Goal: Navigation & Orientation: Find specific page/section

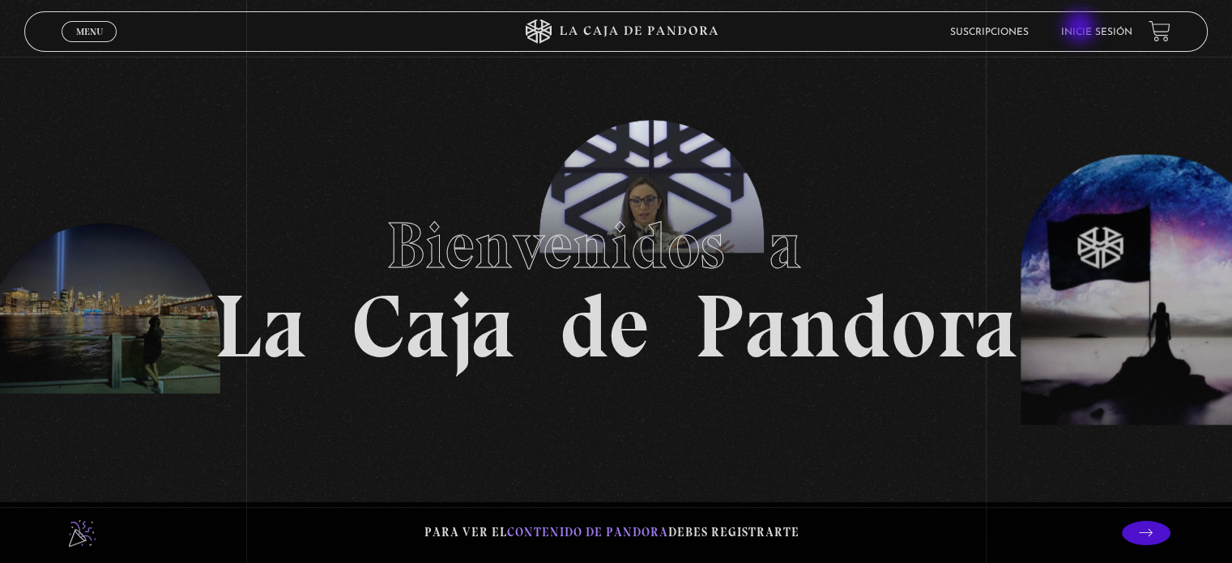
click at [1085, 34] on link "Inicie sesión" at bounding box center [1096, 33] width 71 height 10
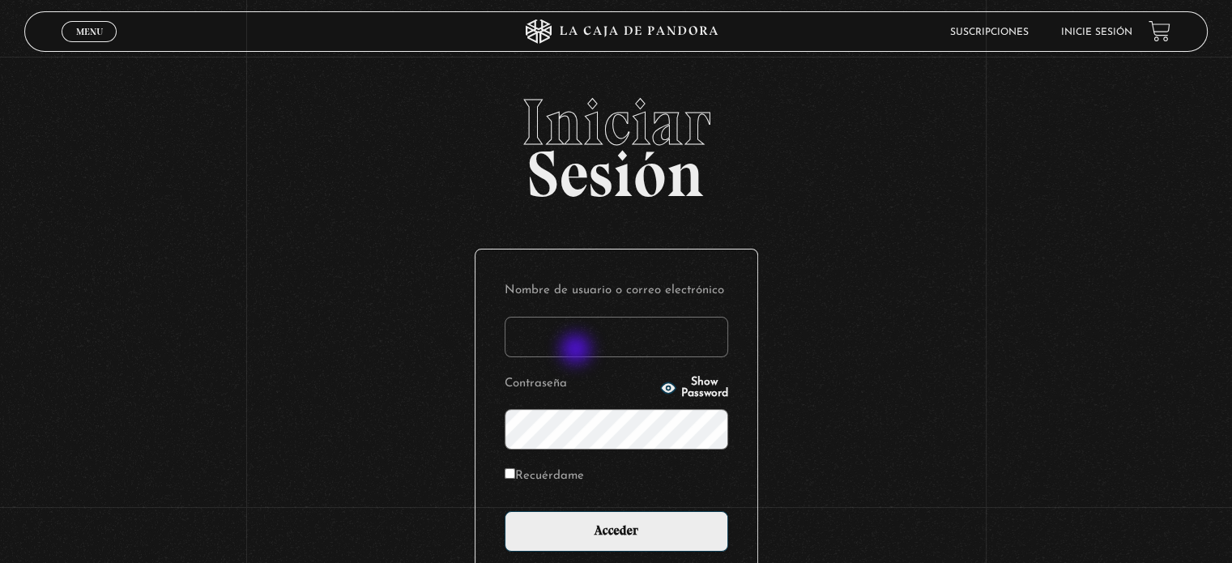
click at [578, 350] on input "Nombre de usuario o correo electrónico" at bounding box center [617, 337] width 224 height 41
type input "lr.180293@gmail.com"
click at [505, 511] on input "Acceder" at bounding box center [617, 531] width 224 height 41
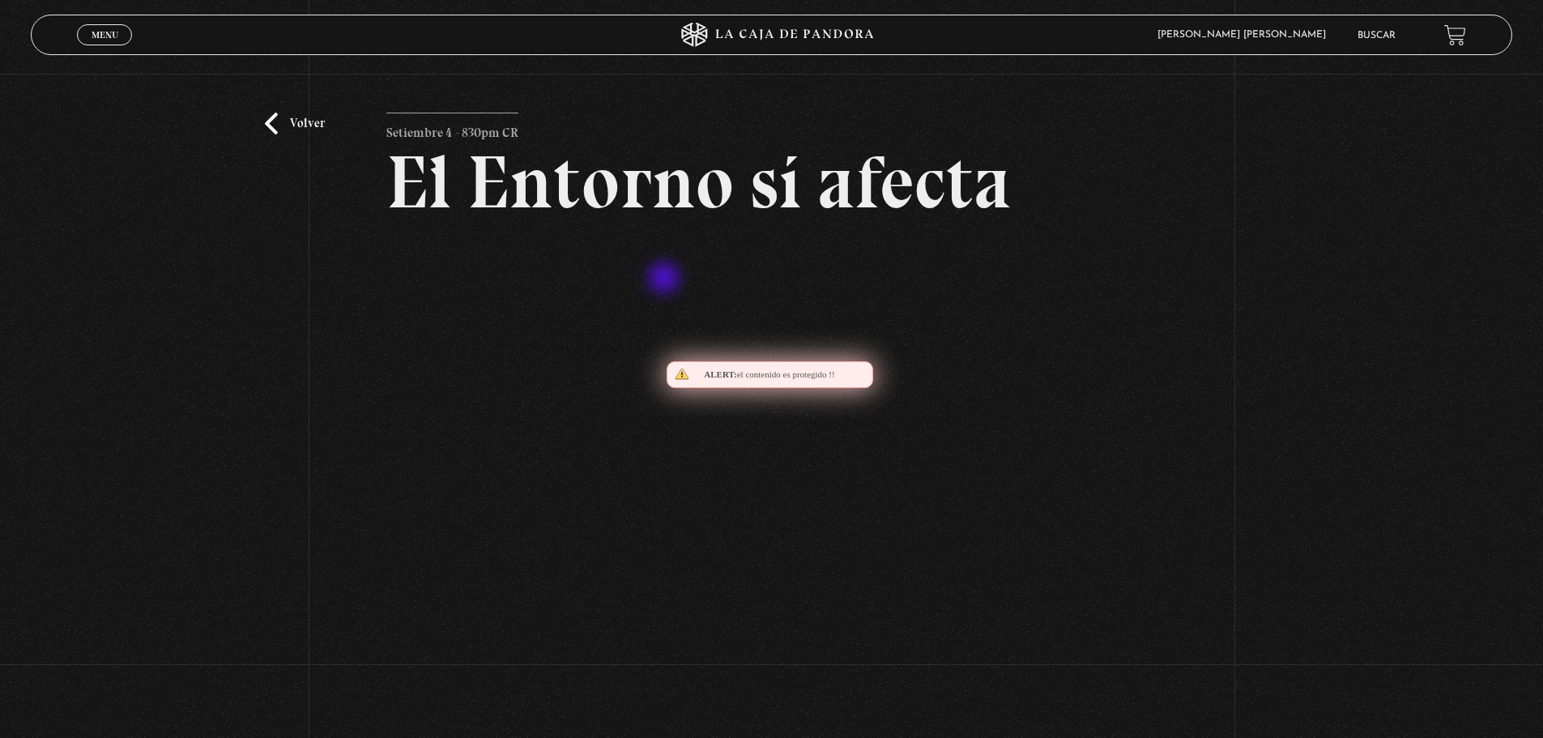
scroll to position [54, 0]
